Goal: Task Accomplishment & Management: Manage account settings

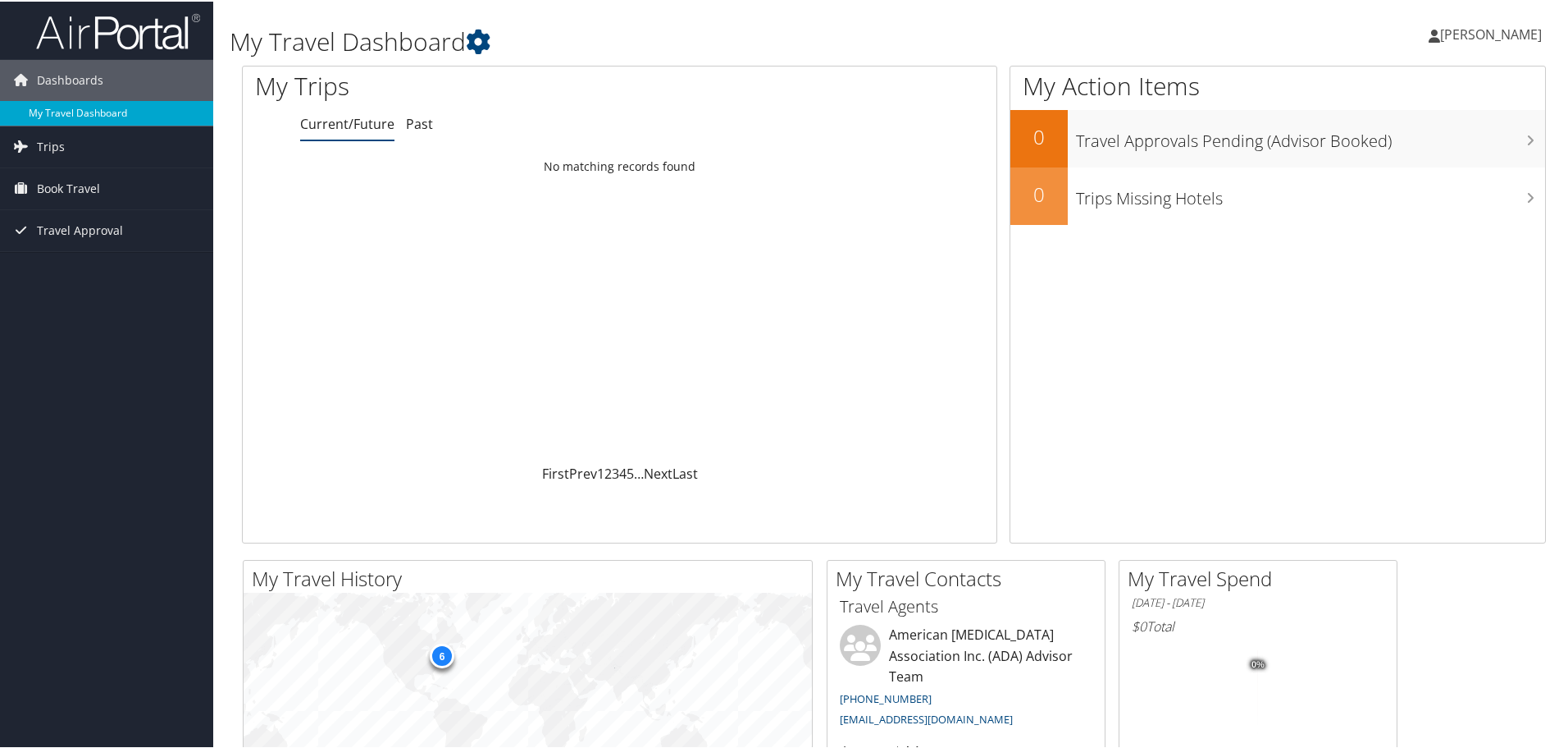
click at [86, 108] on link "My Travel Dashboard" at bounding box center [106, 111] width 214 height 25
click at [1463, 39] on span "[PERSON_NAME]" at bounding box center [1492, 33] width 101 height 18
click at [1386, 89] on link "My Settings" at bounding box center [1448, 90] width 183 height 28
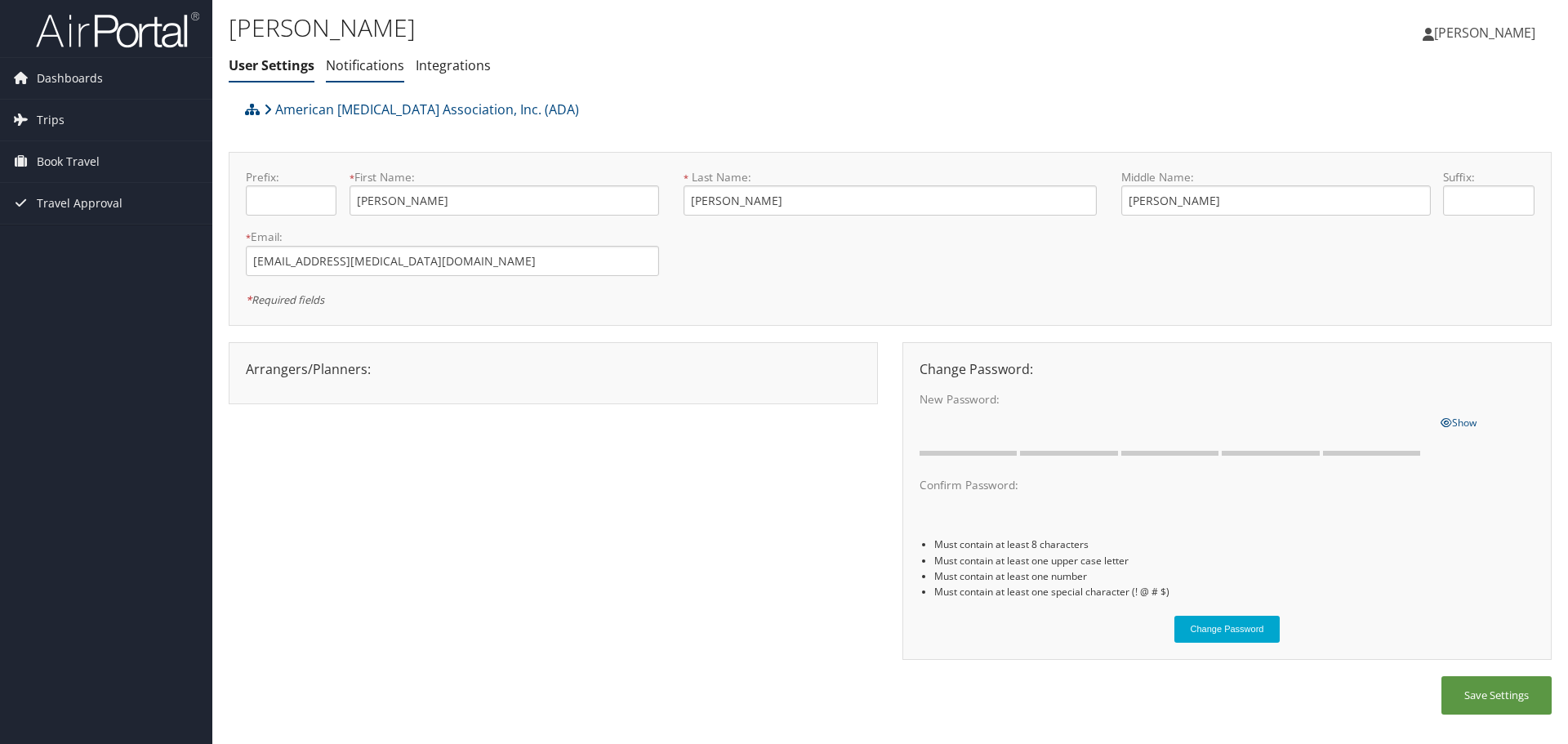
click at [359, 61] on link "Notifications" at bounding box center [365, 65] width 78 height 18
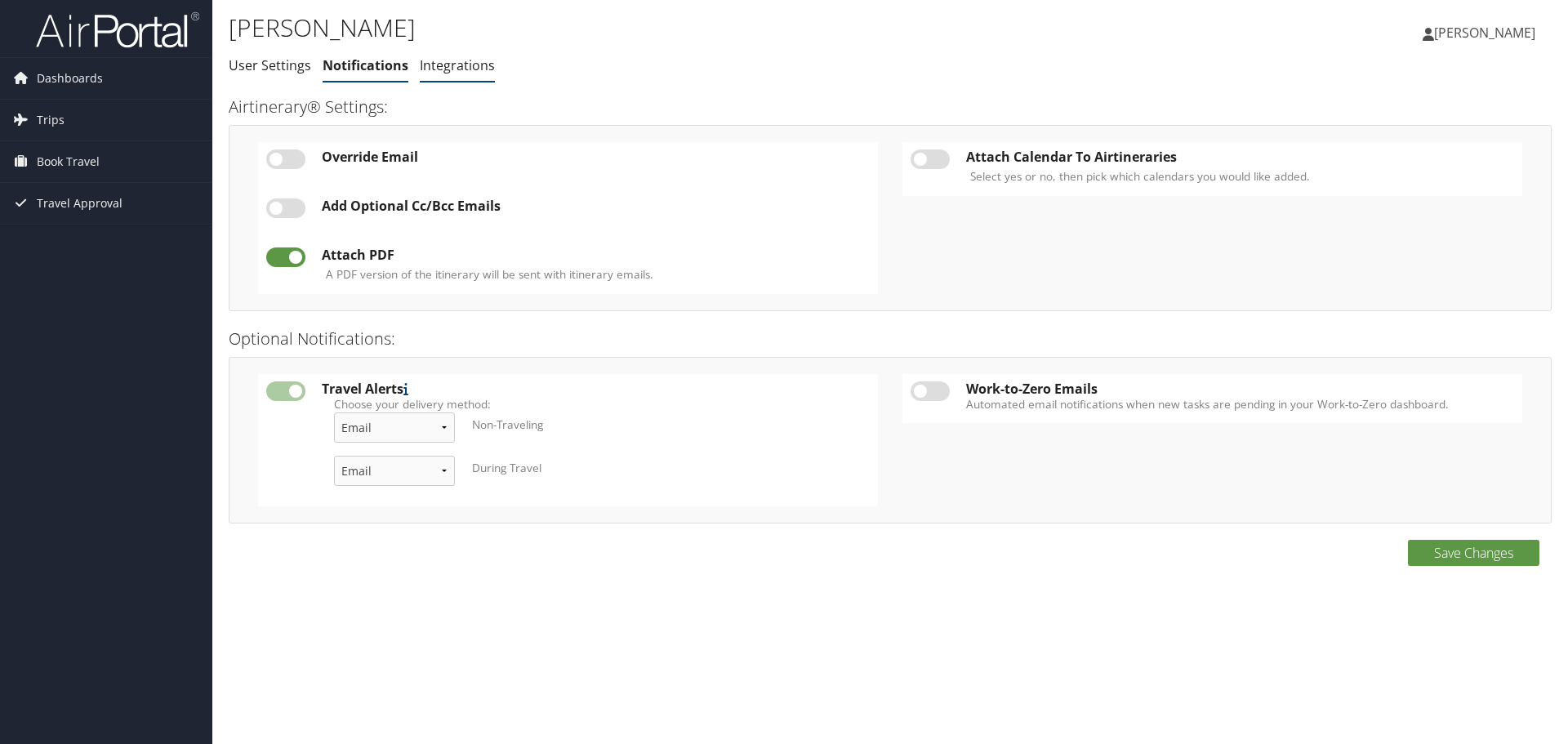
click at [455, 71] on link "Integrations" at bounding box center [458, 65] width 75 height 18
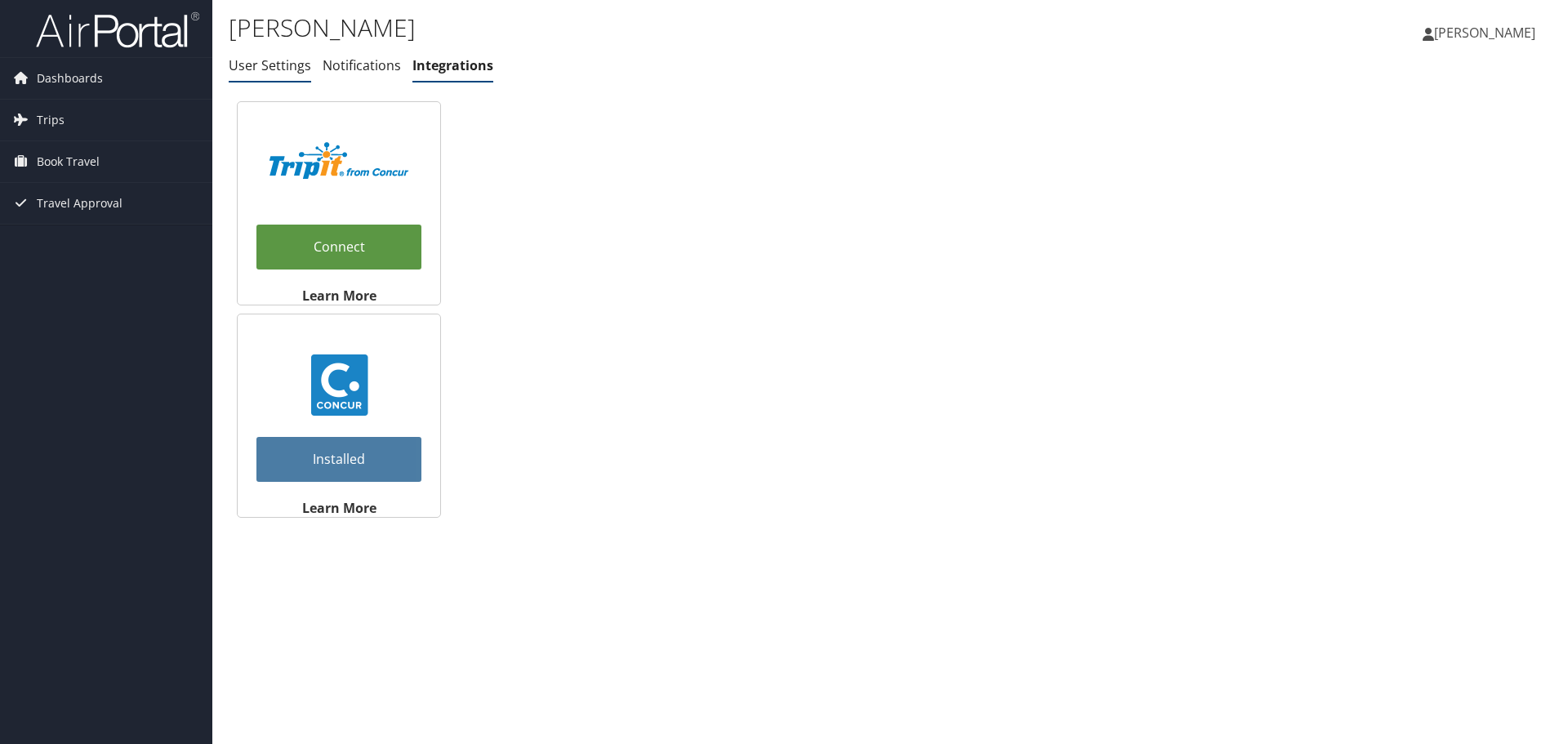
click at [281, 64] on link "User Settings" at bounding box center [269, 65] width 82 height 18
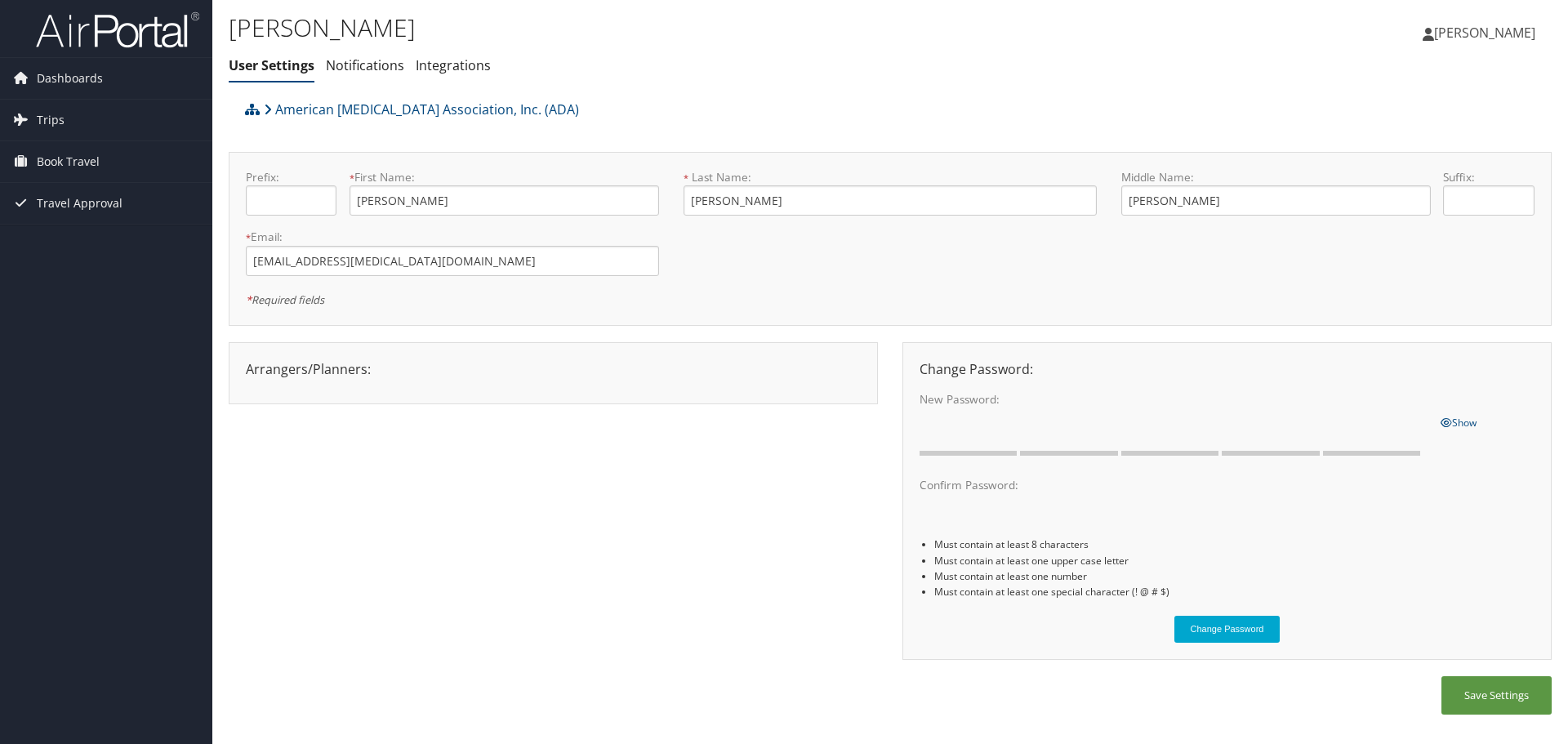
click at [1445, 41] on link "[PERSON_NAME]" at bounding box center [1487, 33] width 130 height 49
click at [1404, 146] on link "View Travel Profile" at bounding box center [1443, 145] width 182 height 28
